Goal: Task Accomplishment & Management: Complete application form

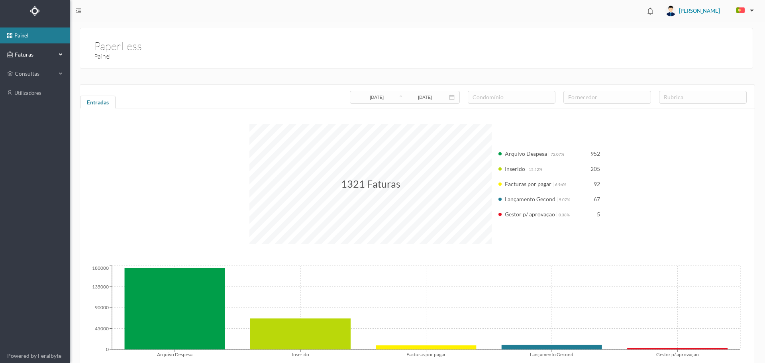
click at [46, 59] on div "Faturas" at bounding box center [31, 55] width 49 height 16
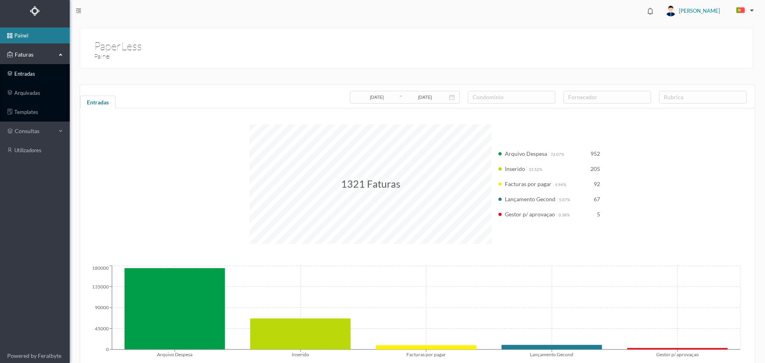
click at [33, 77] on link "entradas" at bounding box center [35, 74] width 70 height 16
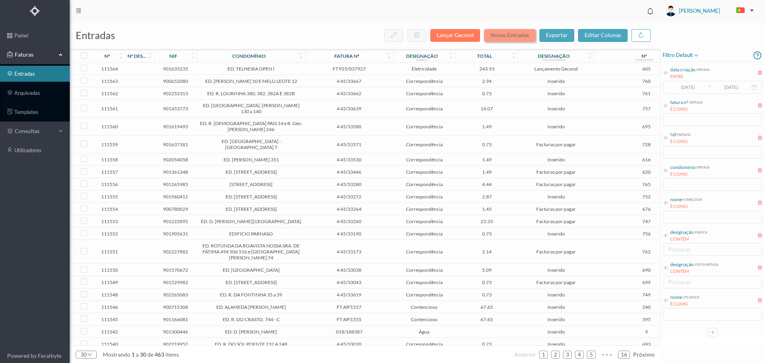
click at [513, 37] on button "Novas Entradas" at bounding box center [509, 35] width 51 height 13
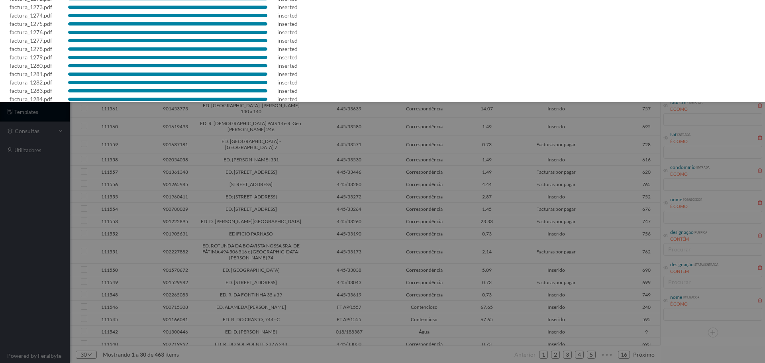
scroll to position [148, 0]
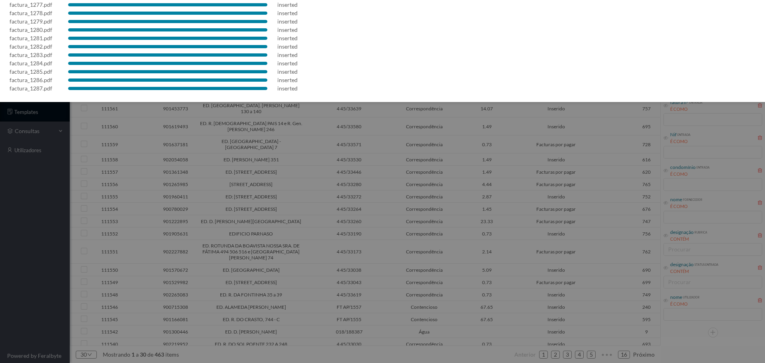
click at [397, 149] on div at bounding box center [382, 181] width 765 height 363
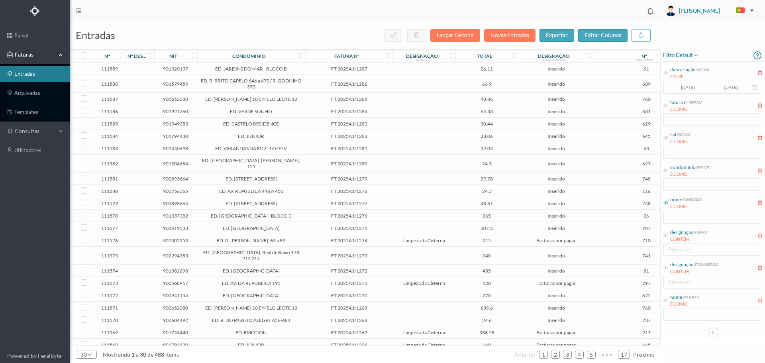
click at [666, 202] on icon at bounding box center [666, 202] width 5 height 5
click at [675, 218] on input "text" at bounding box center [713, 217] width 99 height 13
type input "shar"
click at [667, 172] on icon at bounding box center [666, 170] width 5 height 5
click at [676, 181] on input "text" at bounding box center [713, 184] width 99 height 13
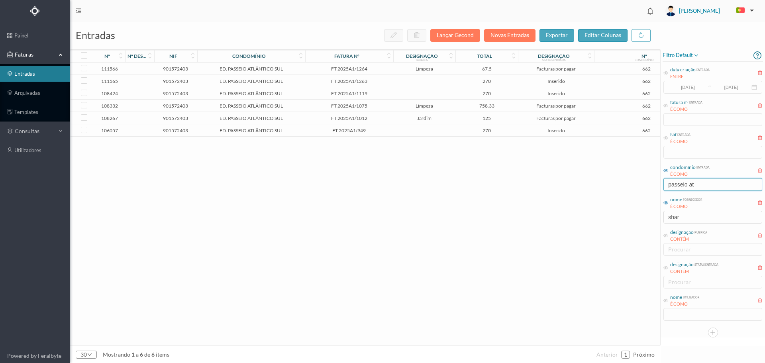
type input "passeio at"
click at [443, 79] on td at bounding box center [424, 81] width 63 height 12
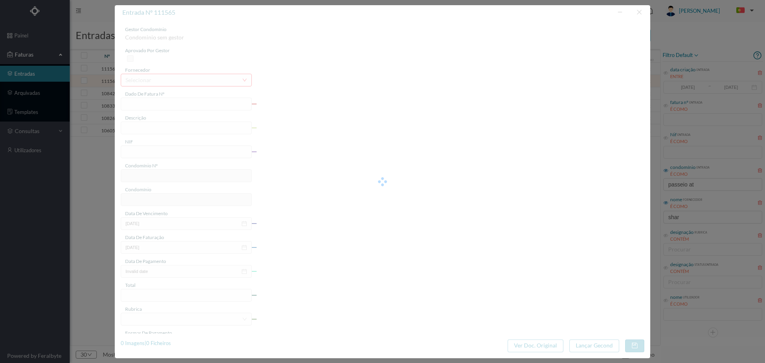
type input "FT 2025A1/1263"
type input "Limpeza da zona da piscina (1h todos"
type input "901572403"
type input "[DATE]"
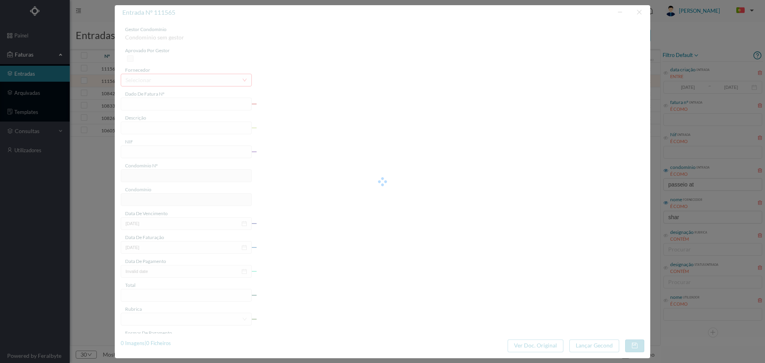
type input "[DATE]"
type input "270.00"
type input "662"
type input "ED. PASSEIO ATLÂNTICO SUL"
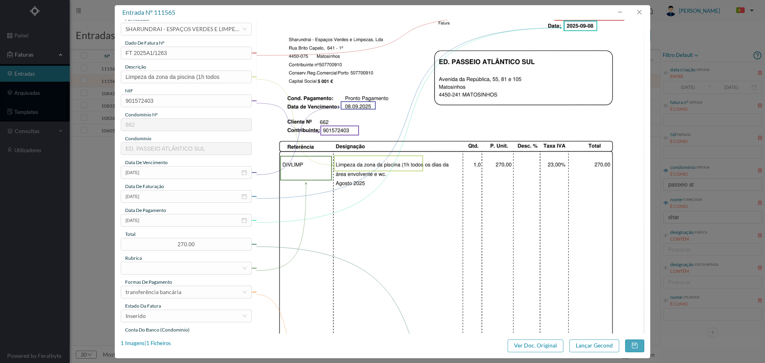
scroll to position [67, 0]
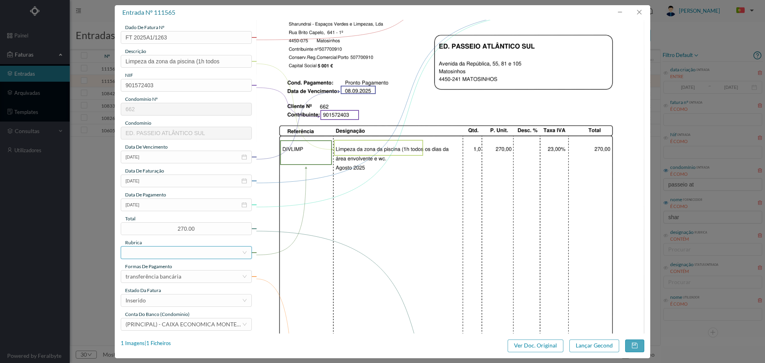
click at [182, 250] on div at bounding box center [184, 253] width 116 height 12
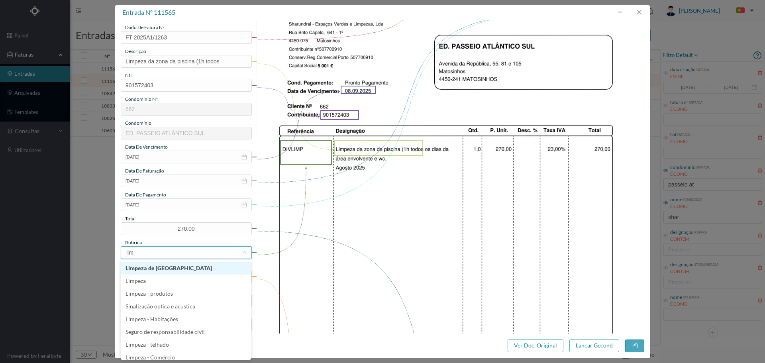
type input "limp"
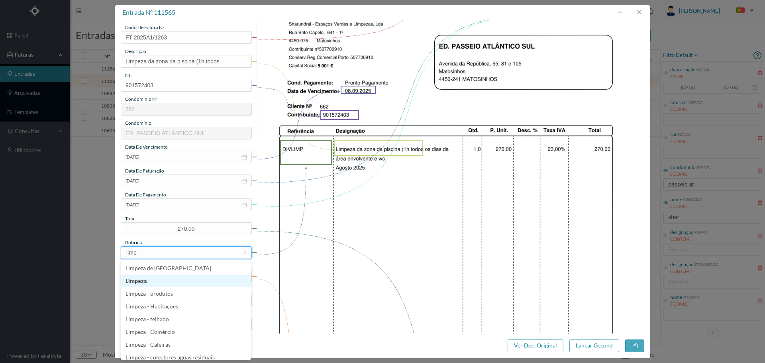
click at [169, 286] on li "Limpeza" at bounding box center [186, 281] width 130 height 13
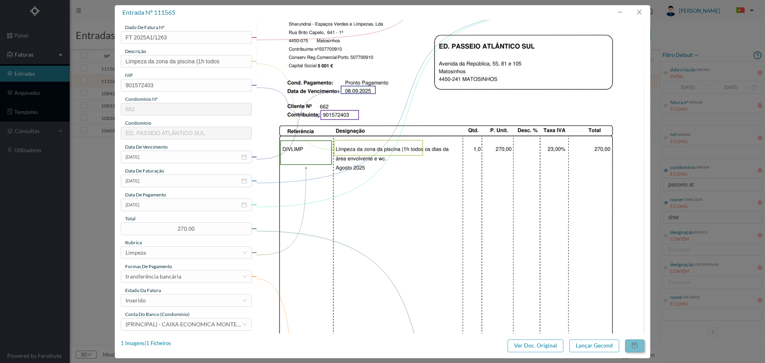
click at [637, 346] on button "button" at bounding box center [634, 346] width 19 height 13
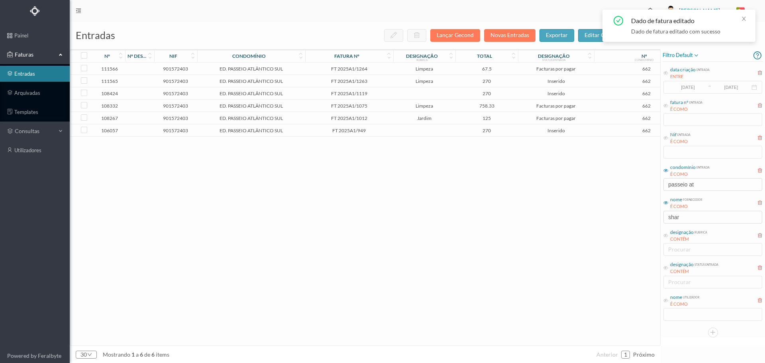
click at [428, 92] on td at bounding box center [424, 93] width 63 height 12
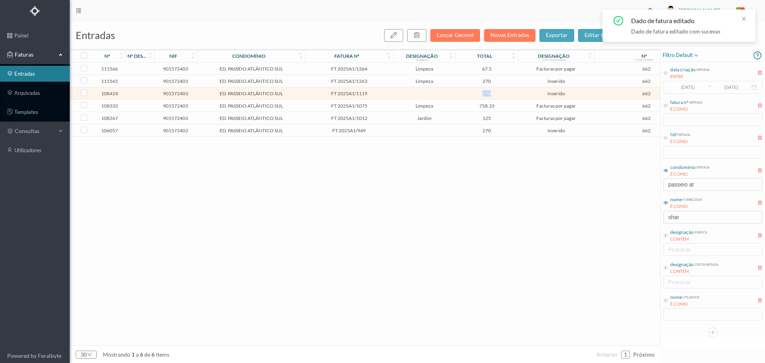
click at [428, 92] on td at bounding box center [424, 93] width 63 height 12
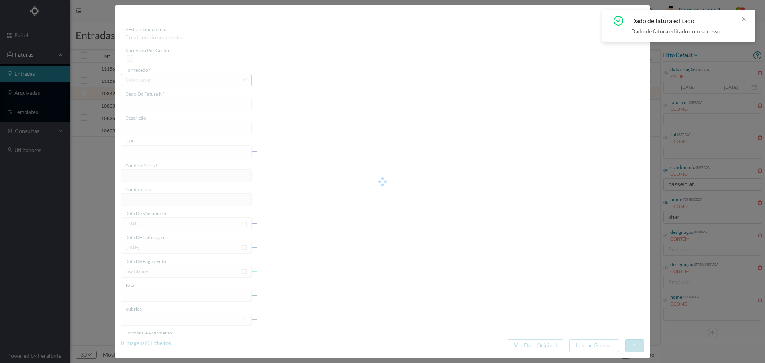
type input "FT 2025A1/1119"
type input "Limpeza zona piscina (1h todos os diz"
type input "901572403"
type input "[DATE]"
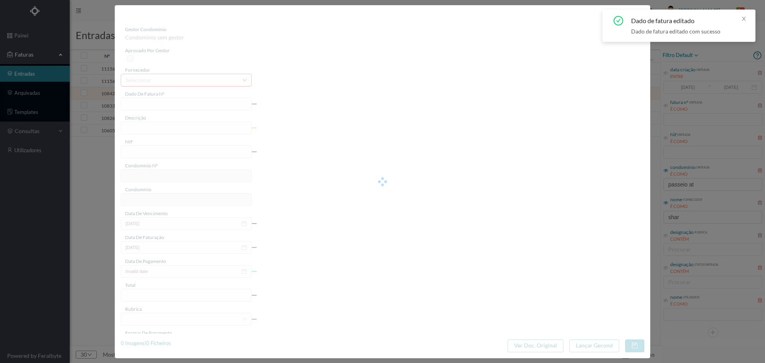
type input "[DATE]"
type input "270.00"
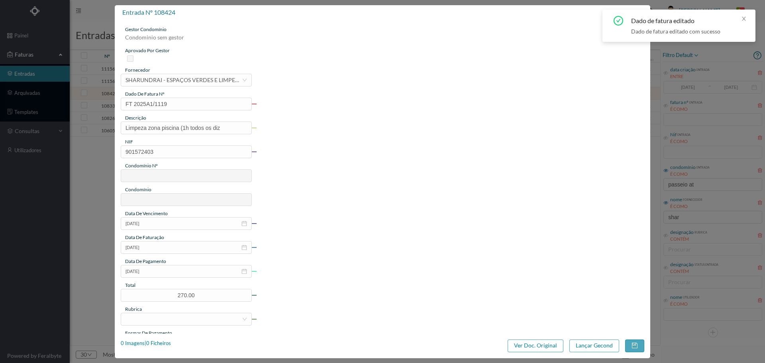
type input "662"
type input "ED. PASSEIO ATLÂNTICO SUL"
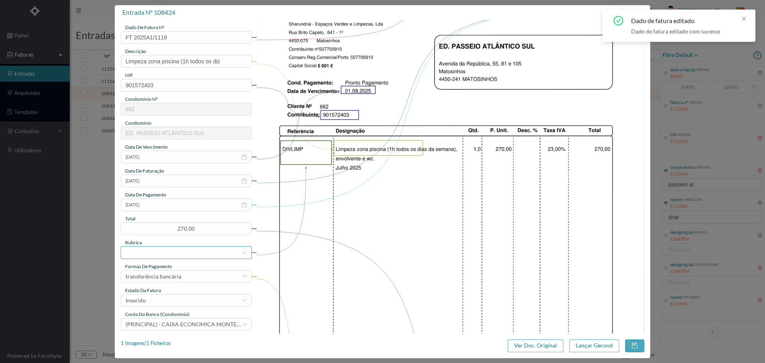
click at [182, 256] on div at bounding box center [184, 253] width 116 height 12
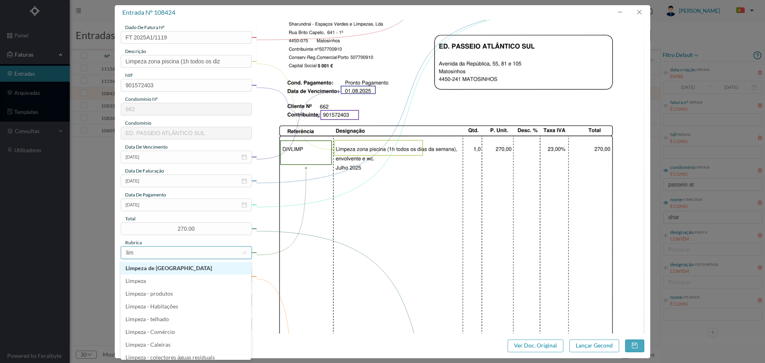
type input "limp"
click at [177, 284] on li "Limpeza" at bounding box center [186, 281] width 130 height 13
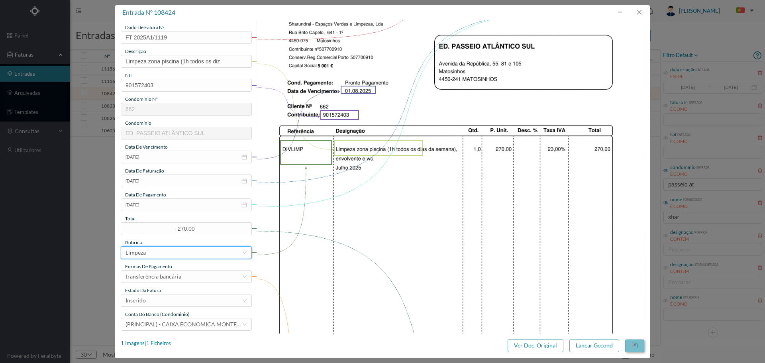
click at [634, 346] on button "button" at bounding box center [634, 346] width 19 height 13
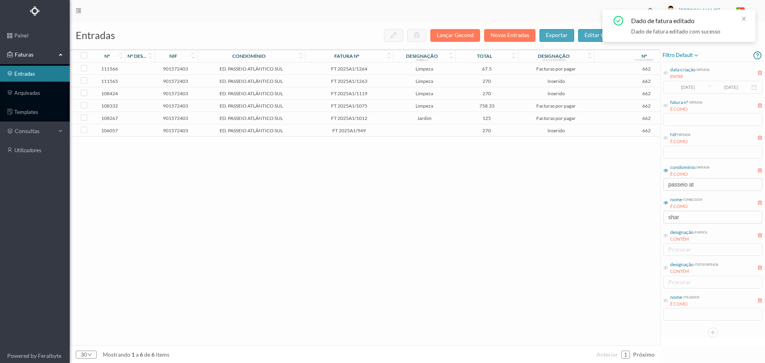
click at [421, 131] on td at bounding box center [424, 130] width 63 height 12
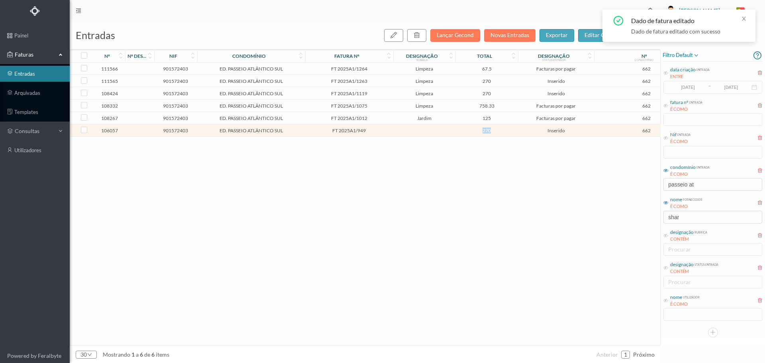
click at [421, 131] on td at bounding box center [424, 130] width 63 height 12
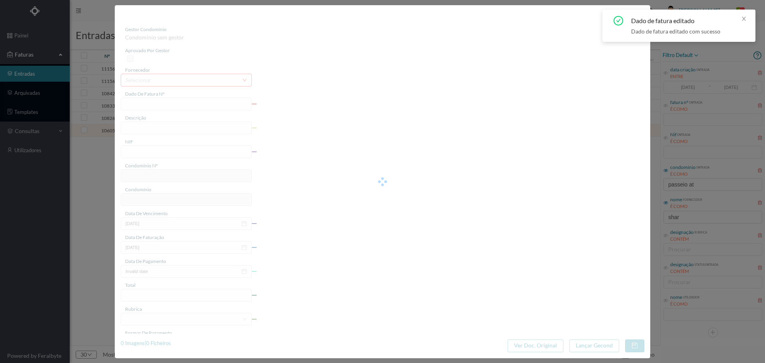
type input "FT 2025A1/949"
type input "Limpeza Zona da Piscina (1h todos os:"
type input "901572403"
type input "[DATE]"
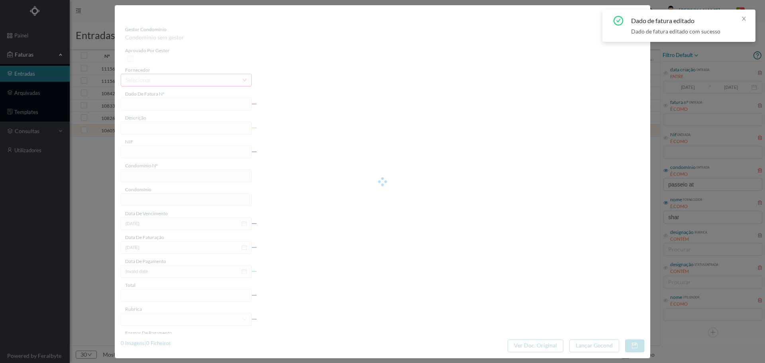
type input "[DATE]"
type input "270.00"
type input "662"
type input "ED. PASSEIO ATLÂNTICO SUL"
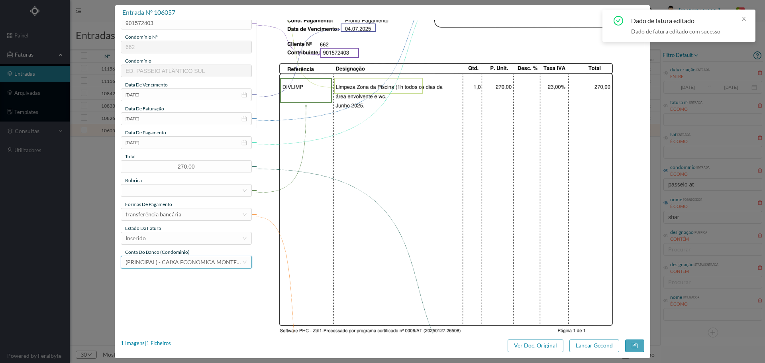
scroll to position [133, 0]
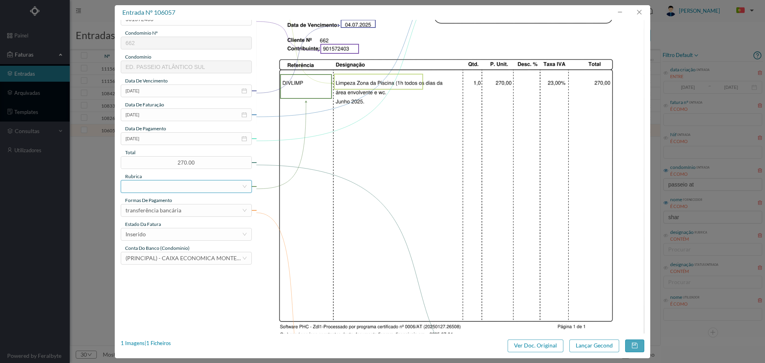
click at [196, 187] on div at bounding box center [184, 187] width 116 height 12
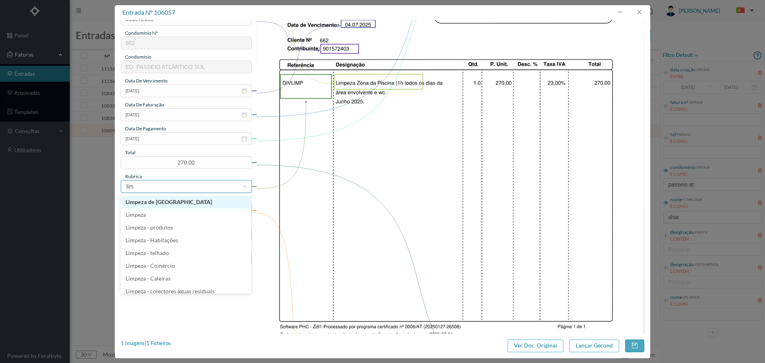
type input "limp"
click at [188, 214] on li "Limpeza" at bounding box center [186, 214] width 130 height 13
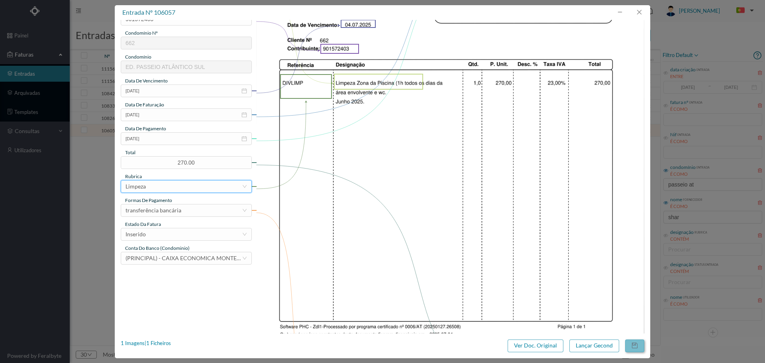
click at [638, 342] on button "button" at bounding box center [634, 346] width 19 height 13
